Goal: Information Seeking & Learning: Compare options

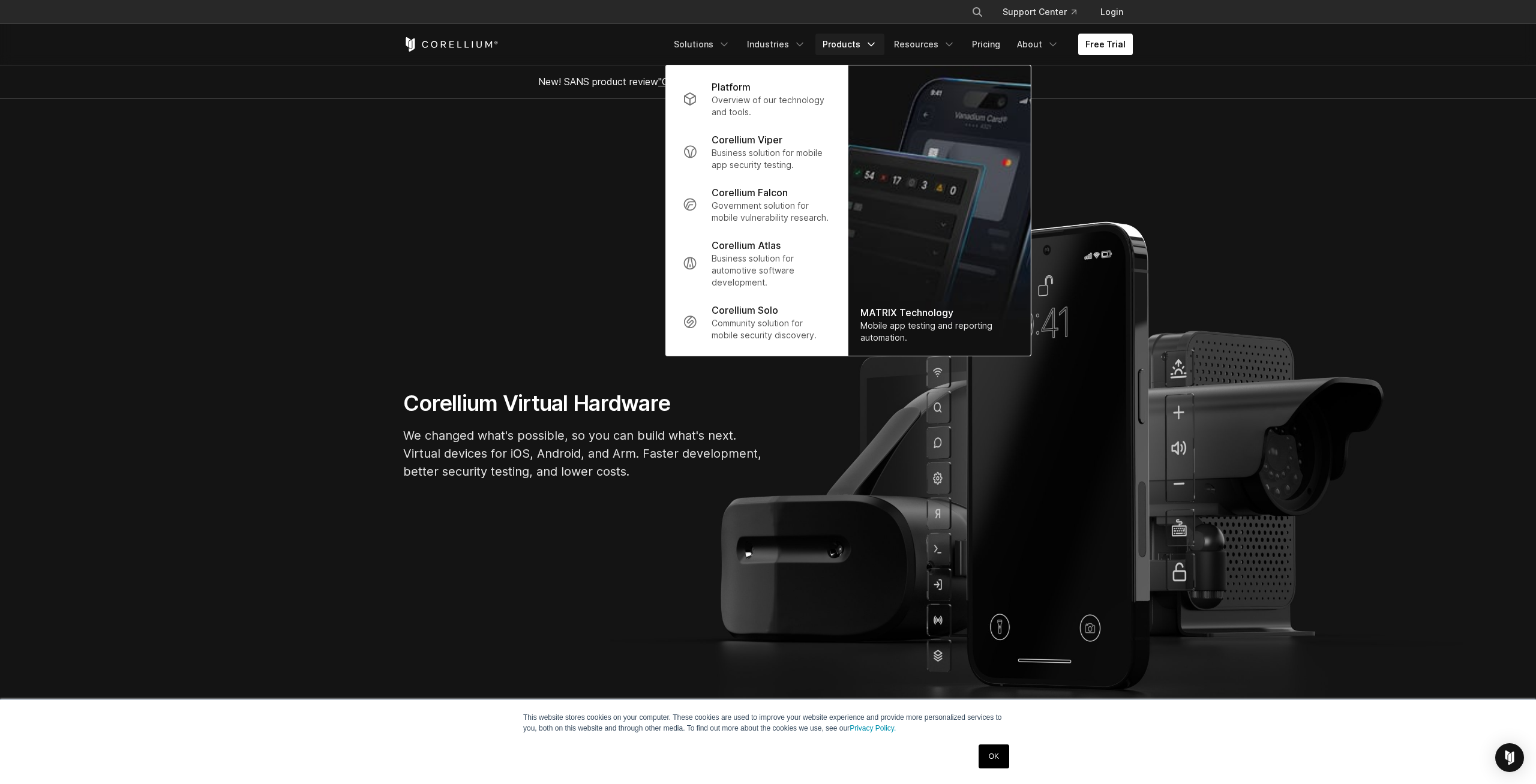
scroll to position [63, 0]
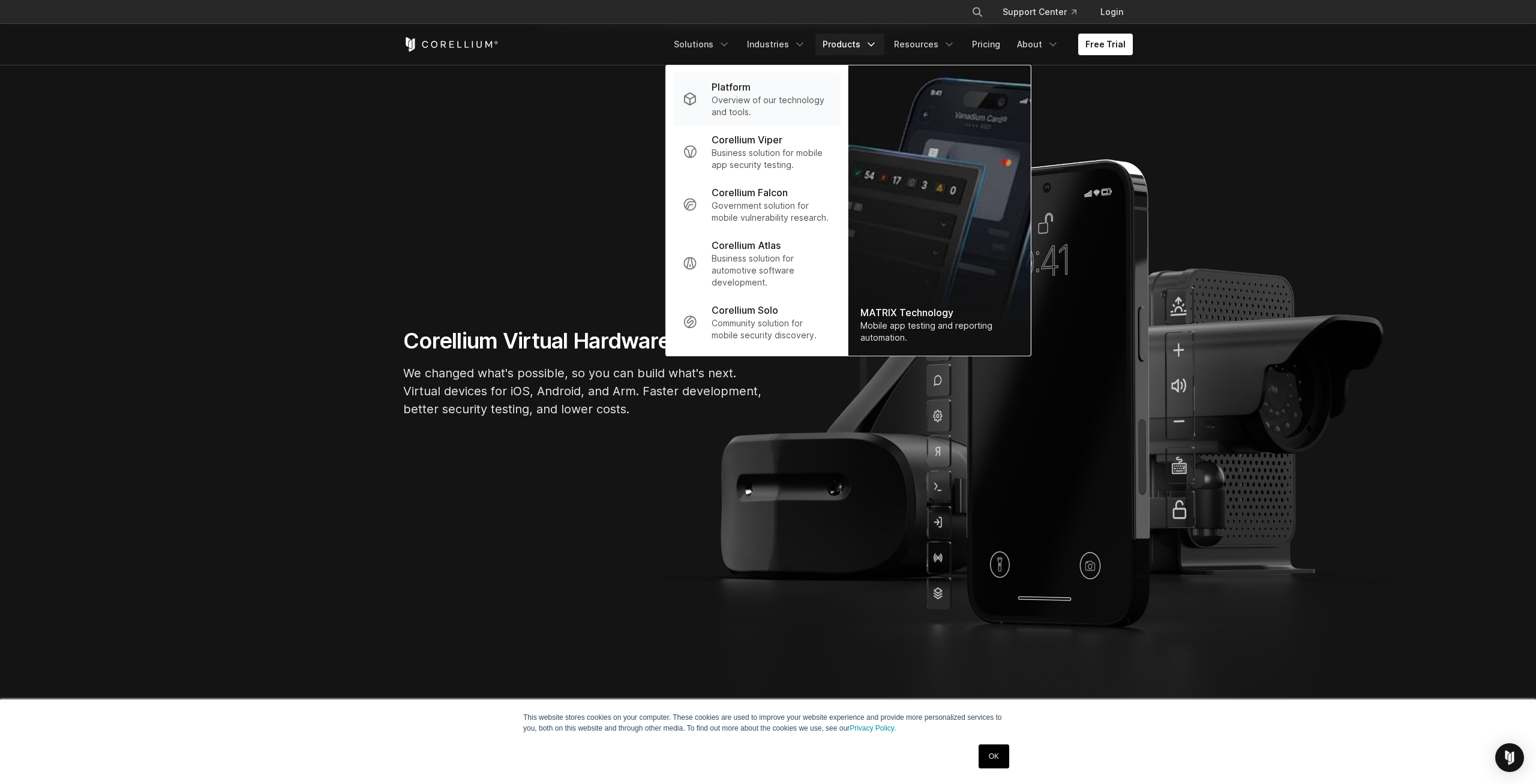
click at [797, 91] on div "Platform" at bounding box center [771, 87] width 119 height 15
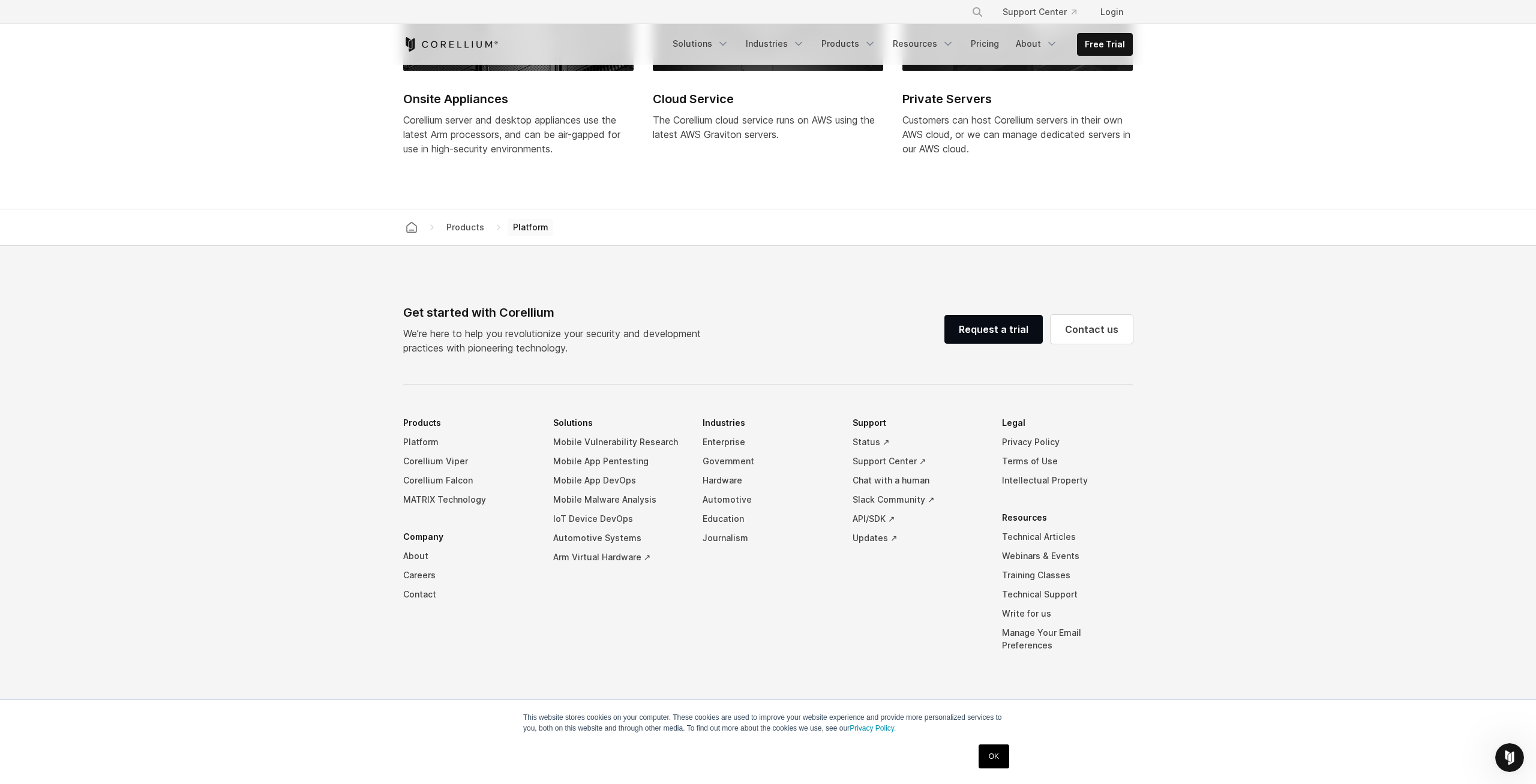
scroll to position [5302, 0]
click at [866, 41] on link "Products" at bounding box center [849, 43] width 69 height 21
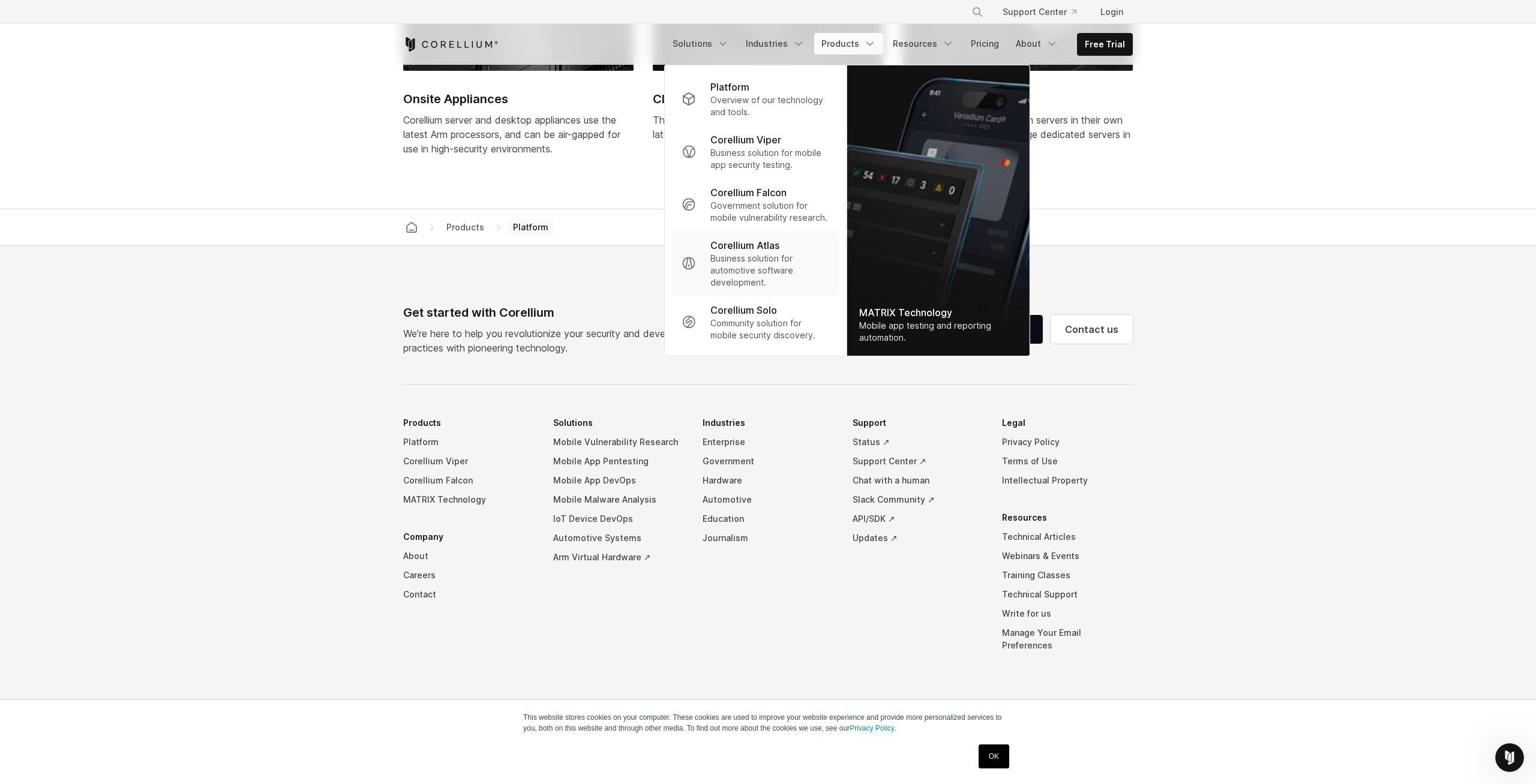
click at [802, 285] on p "Business solution for automotive software development." at bounding box center [770, 270] width 119 height 36
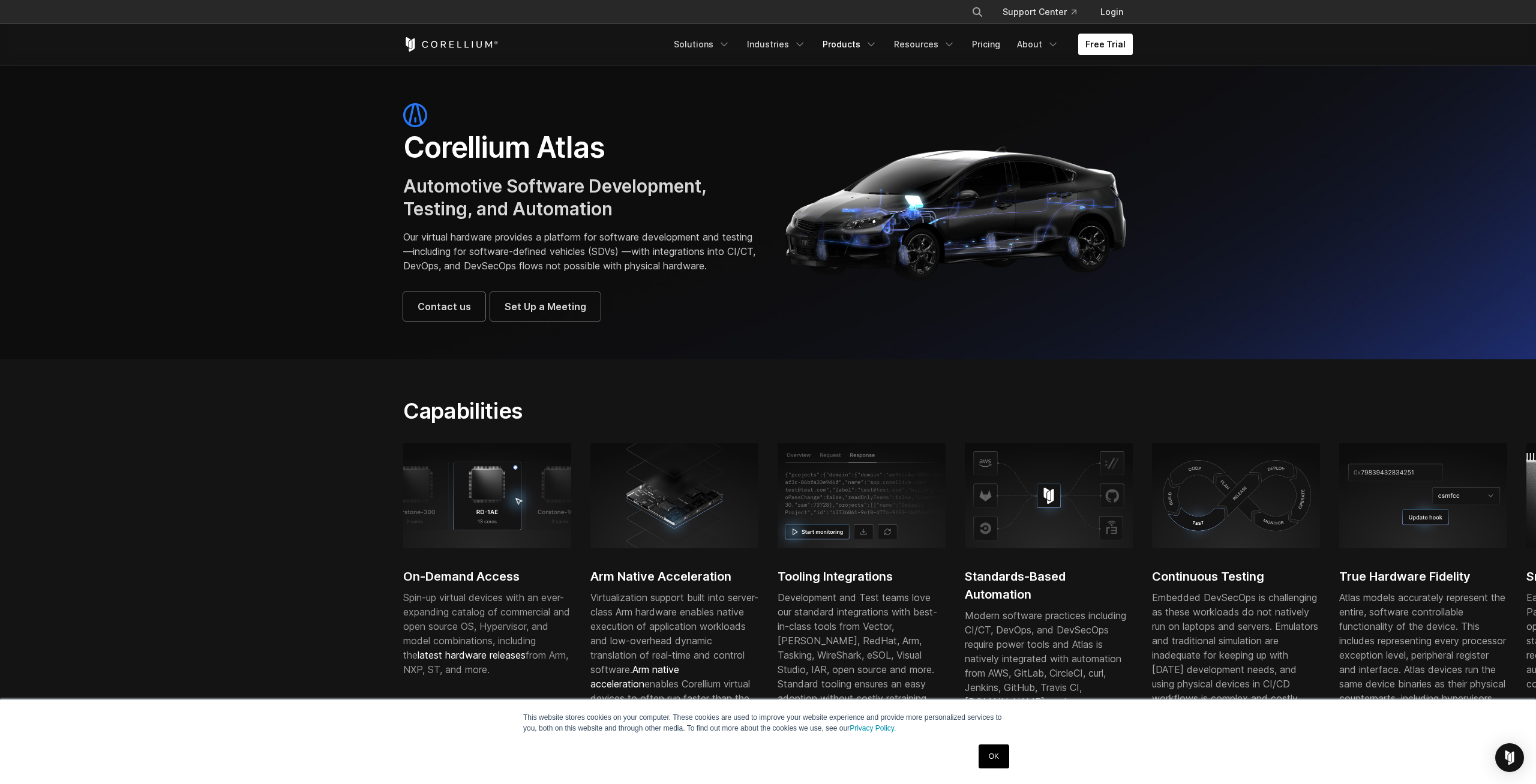
click at [870, 43] on link "Products" at bounding box center [850, 44] width 69 height 21
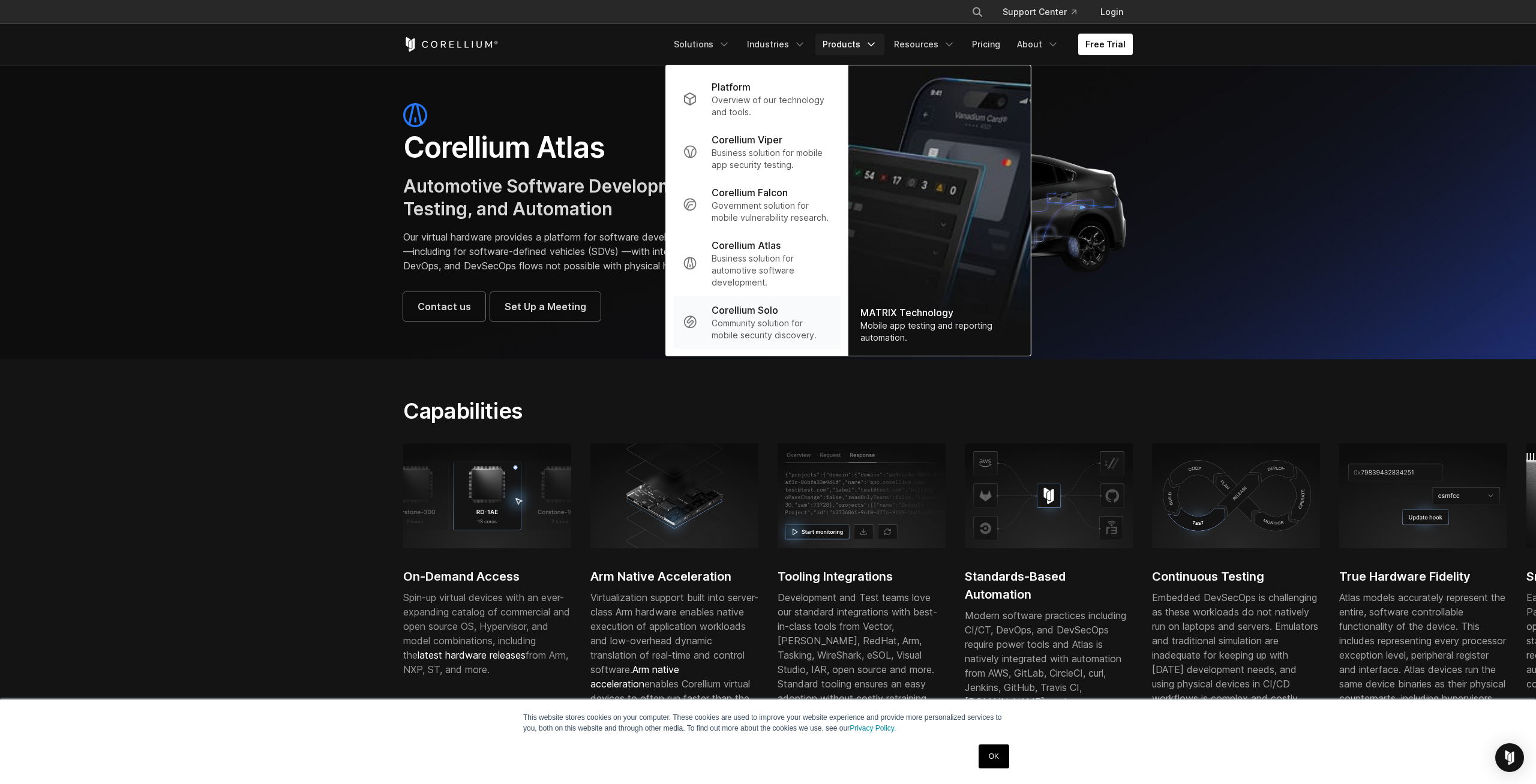
click at [775, 338] on p "Community solution for mobile security discovery." at bounding box center [771, 329] width 119 height 24
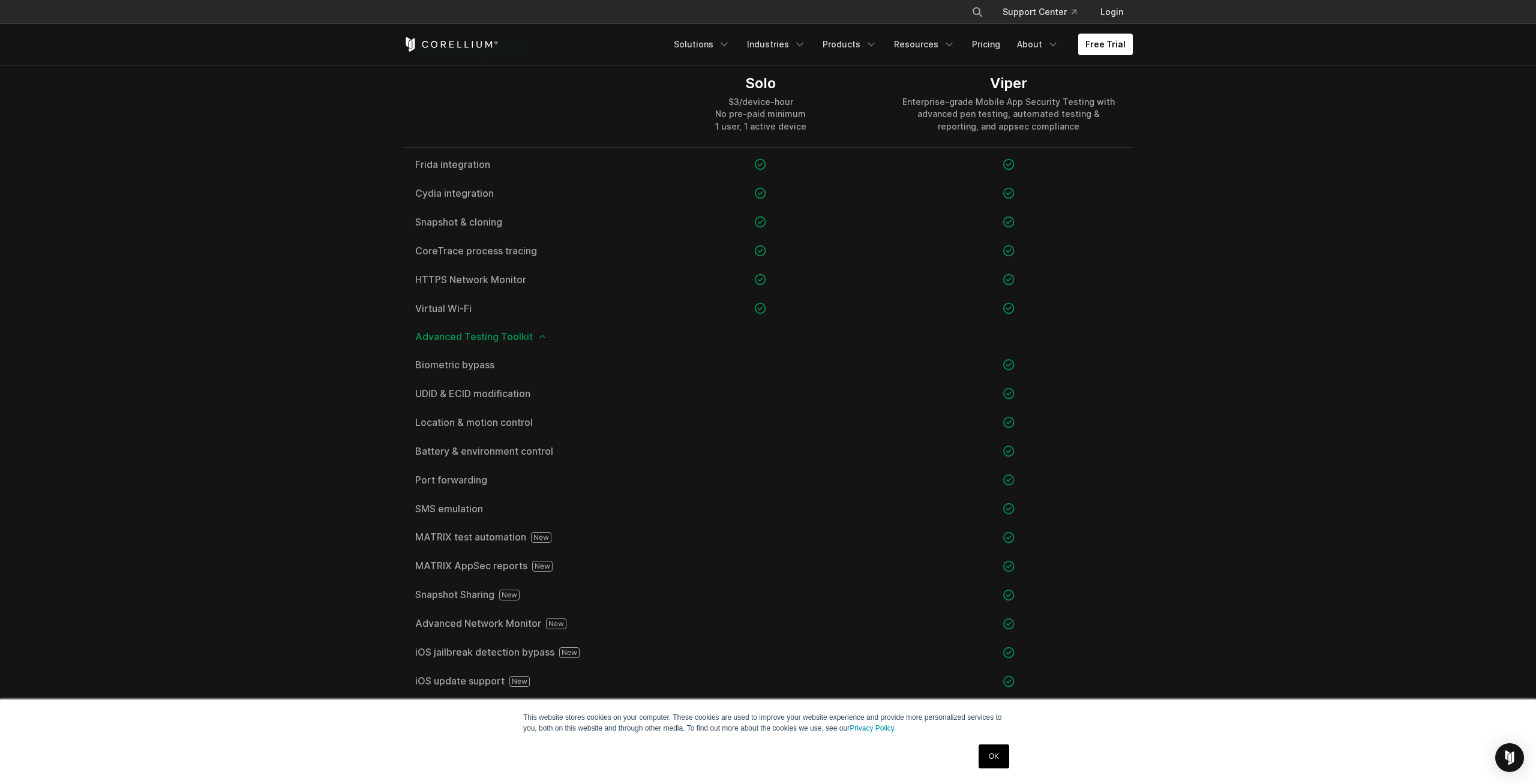
scroll to position [873, 0]
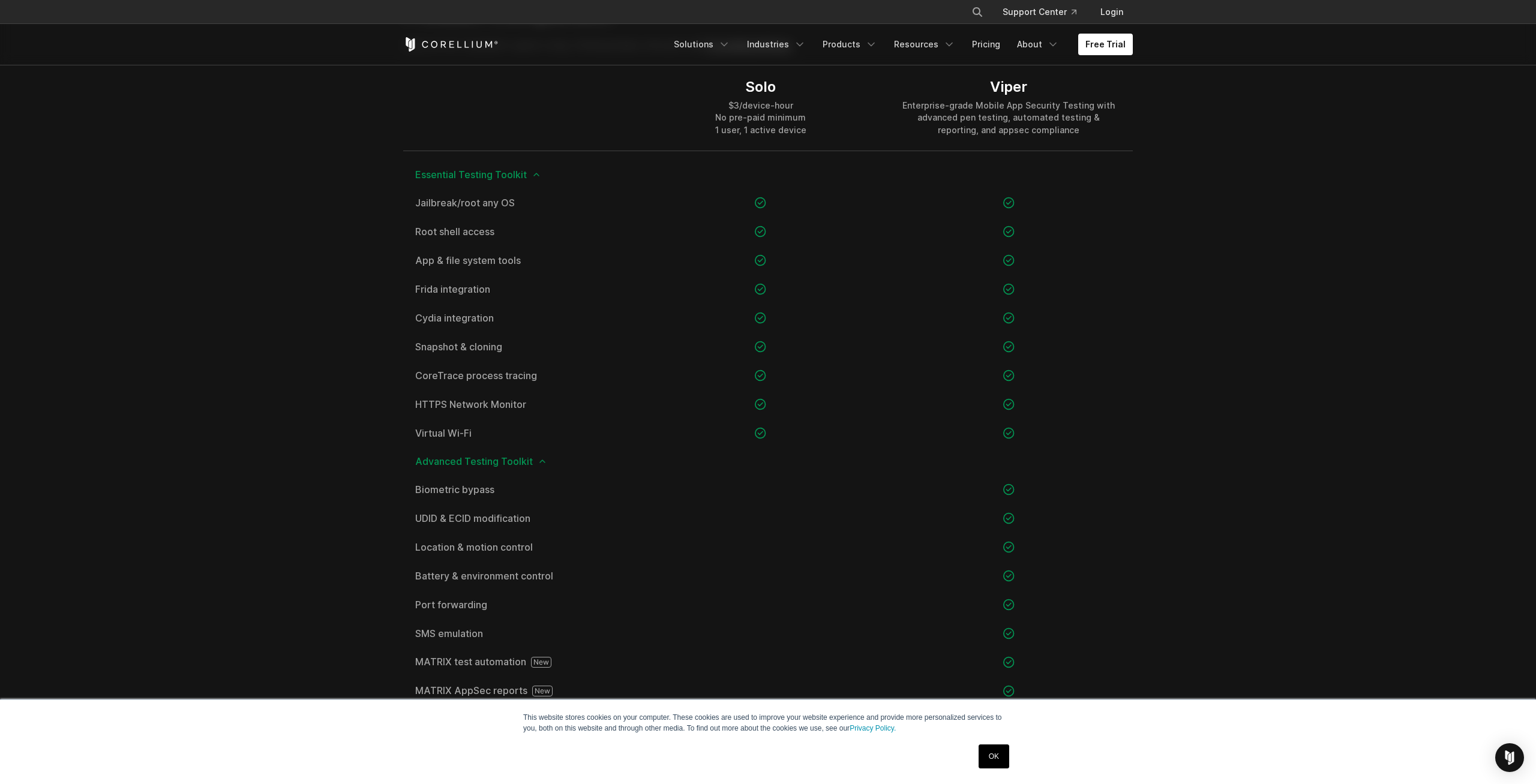
click at [1238, 312] on section "Product Comparison Solo is for student users only. Enterprises should visit Cor…" at bounding box center [768, 597] width 1536 height 1271
